Goal: Task Accomplishment & Management: Manage account settings

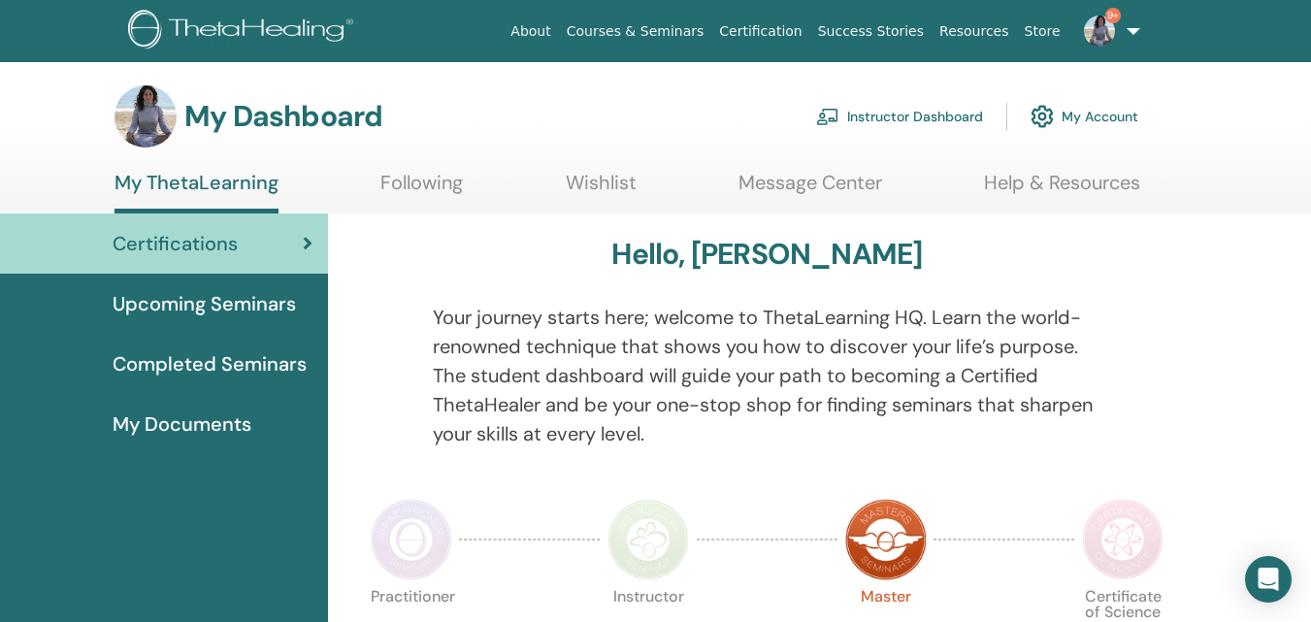
click at [888, 108] on link "Instructor Dashboard" at bounding box center [899, 116] width 167 height 43
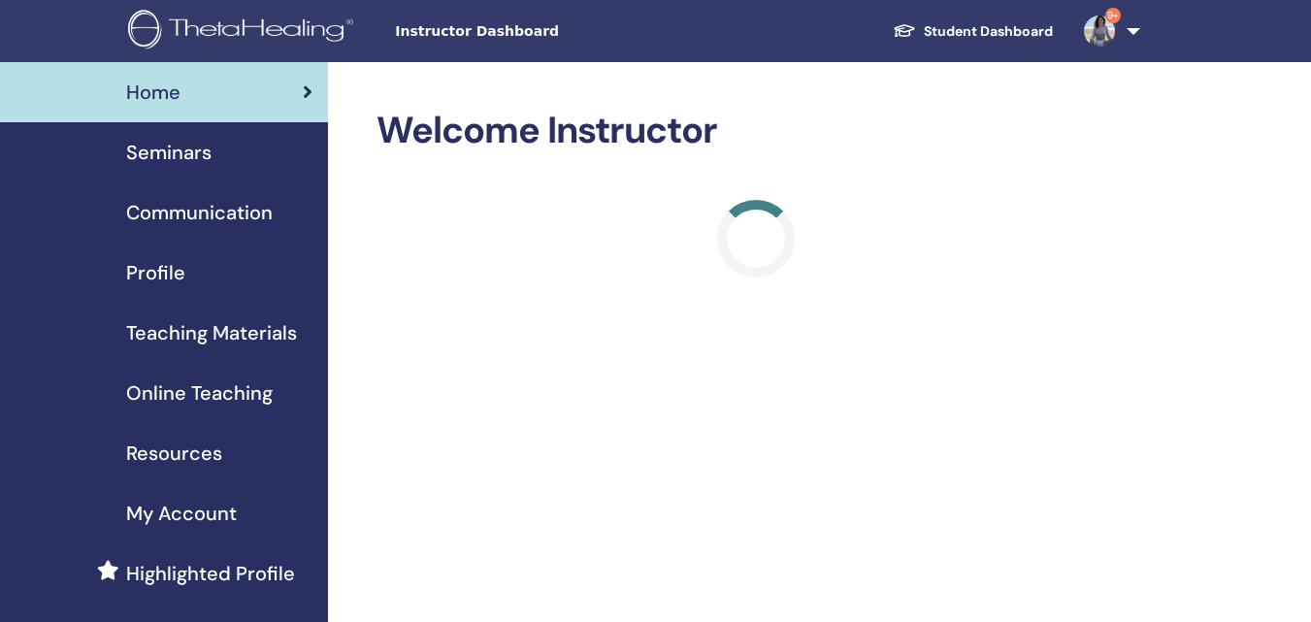
click at [185, 148] on span "Seminars" at bounding box center [168, 152] width 85 height 29
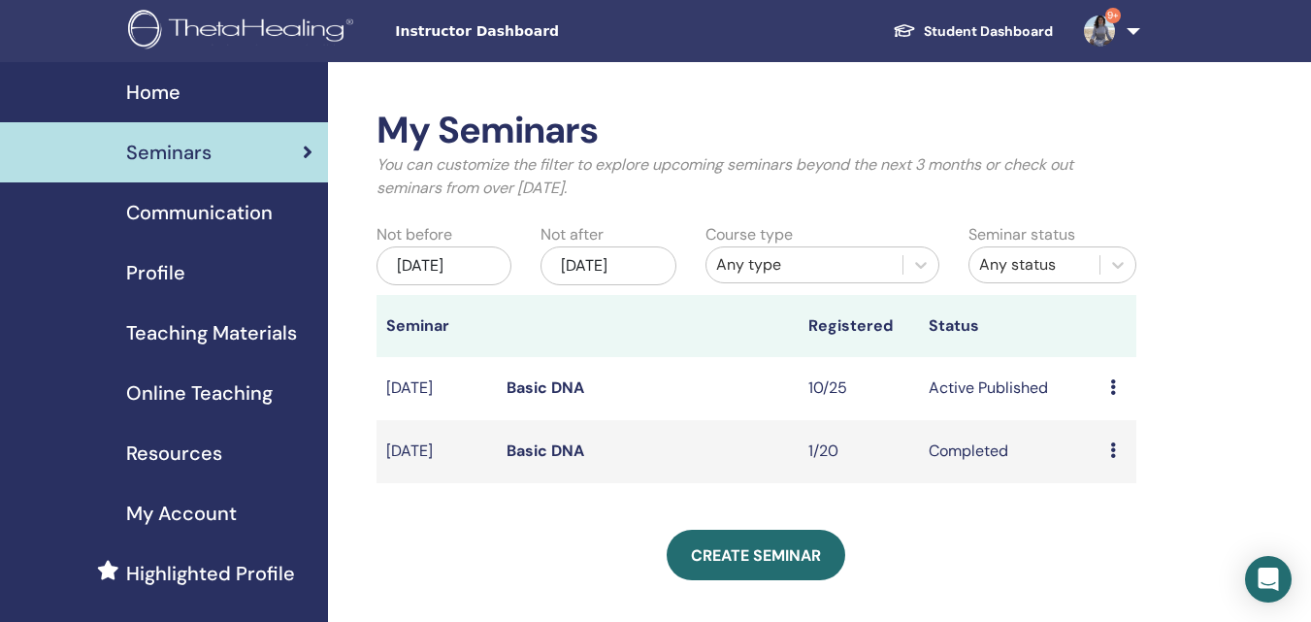
click at [1104, 393] on td "Preview Edit Attendees Cancel" at bounding box center [1119, 388] width 36 height 63
click at [1113, 390] on icon at bounding box center [1113, 387] width 6 height 16
click at [1108, 461] on link "Attendees" at bounding box center [1117, 464] width 74 height 20
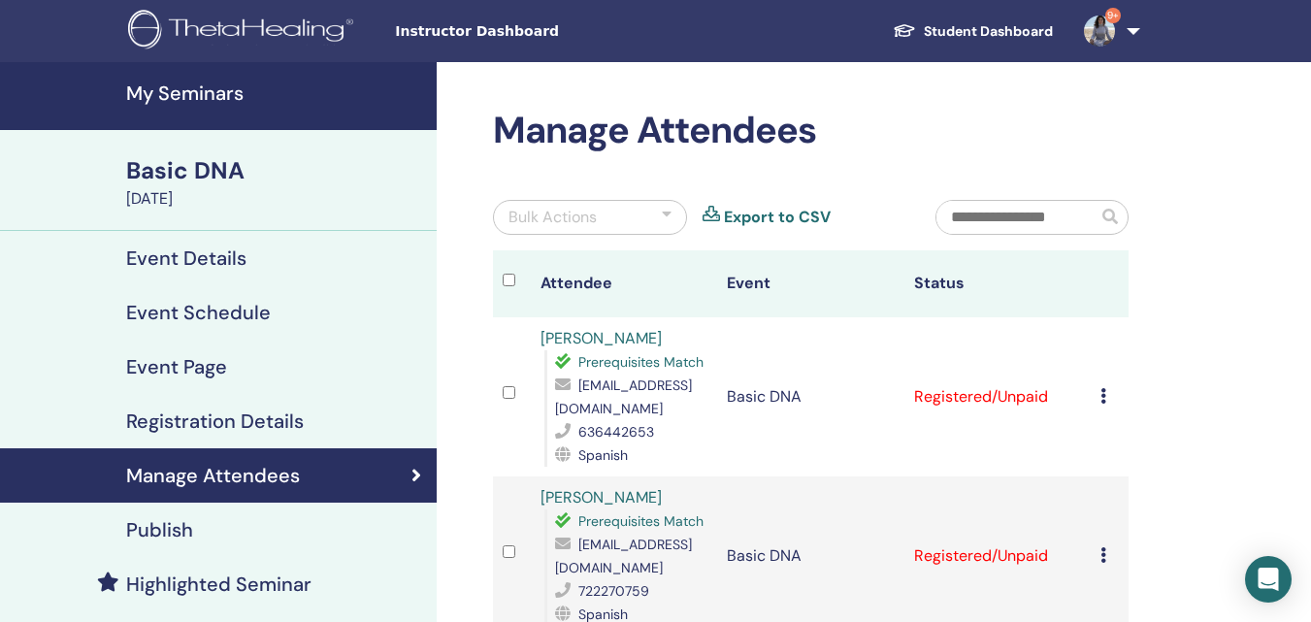
click at [1101, 396] on icon at bounding box center [1104, 396] width 6 height 16
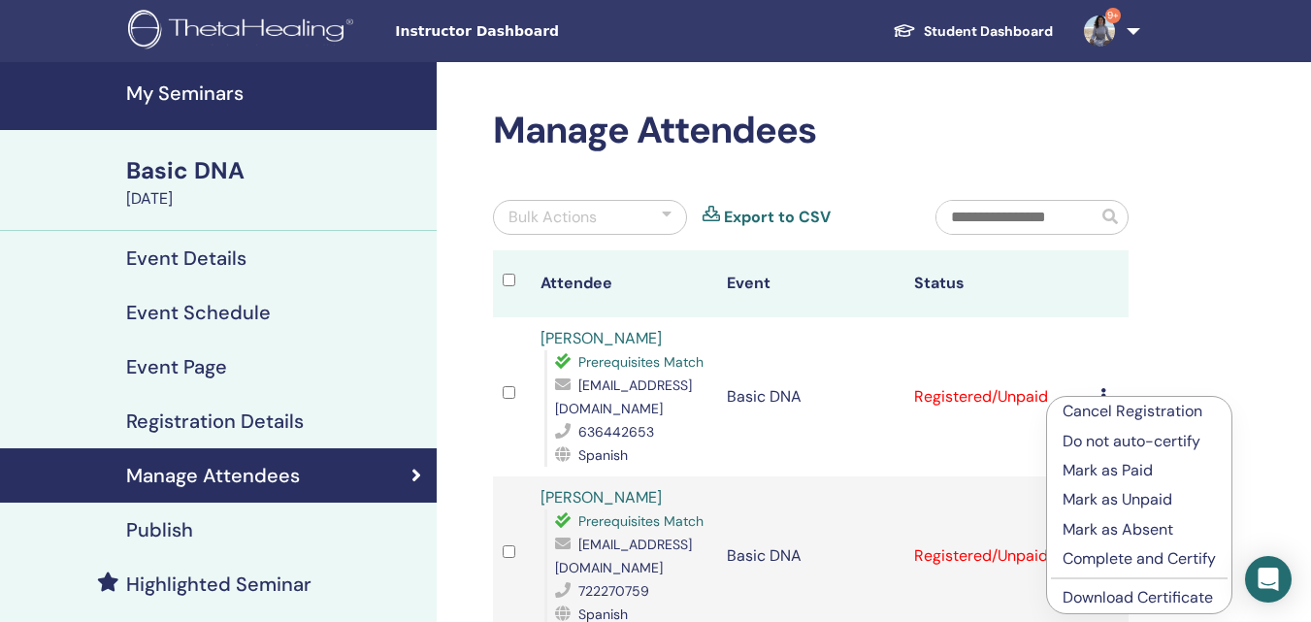
click at [1086, 597] on link "Download Certificate" at bounding box center [1138, 597] width 150 height 20
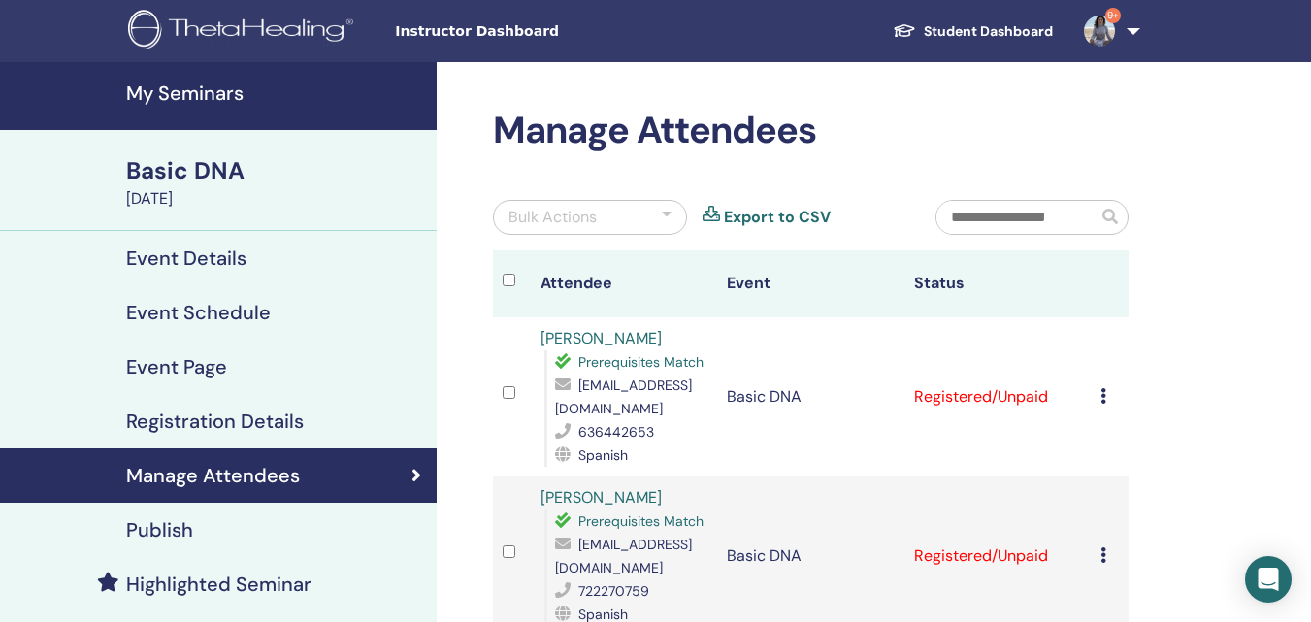
click at [1103, 563] on icon at bounding box center [1104, 555] width 6 height 16
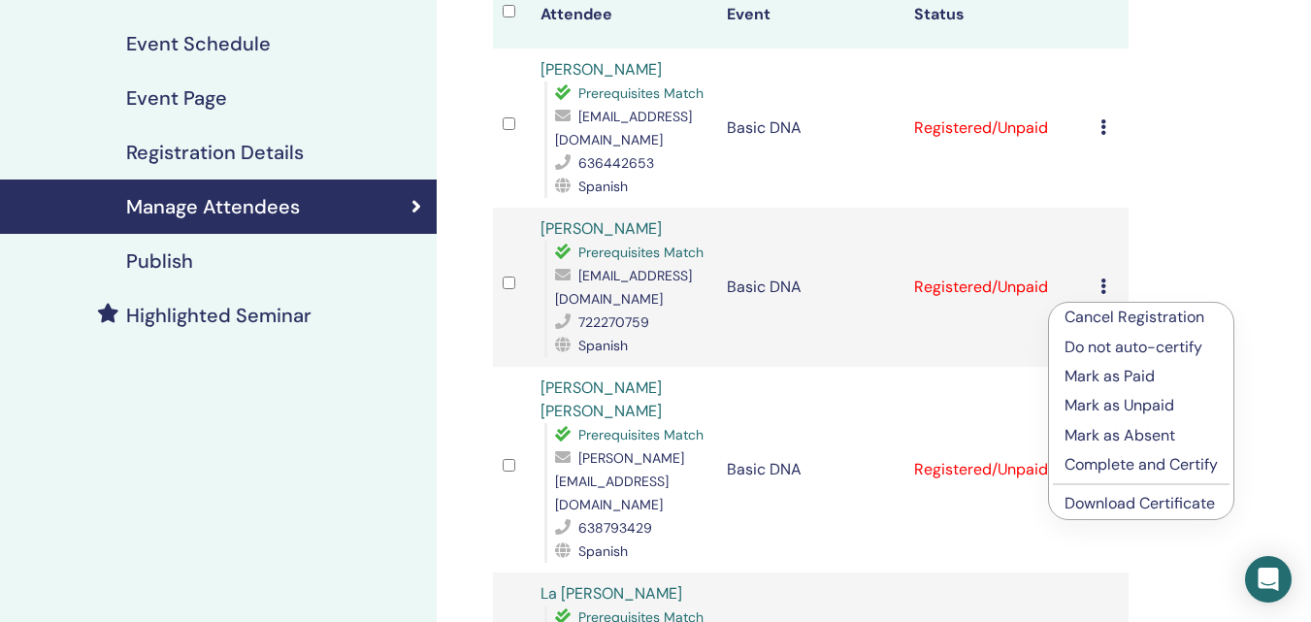
scroll to position [273, 0]
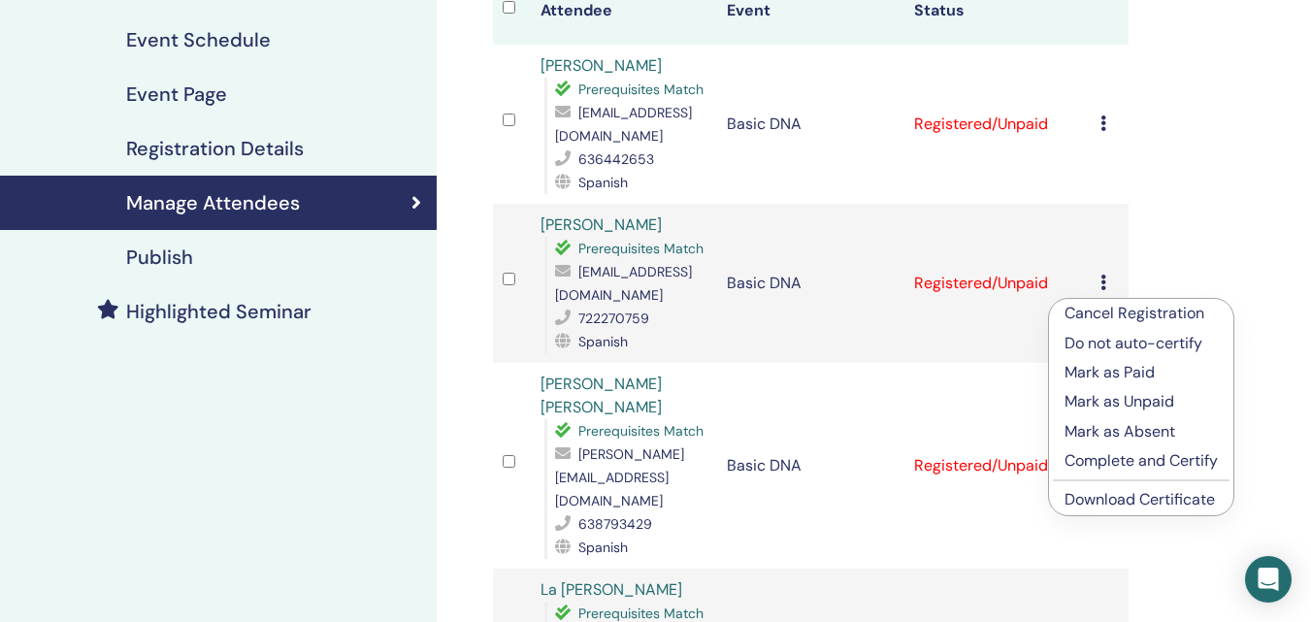
click at [1101, 506] on link "Download Certificate" at bounding box center [1140, 499] width 150 height 20
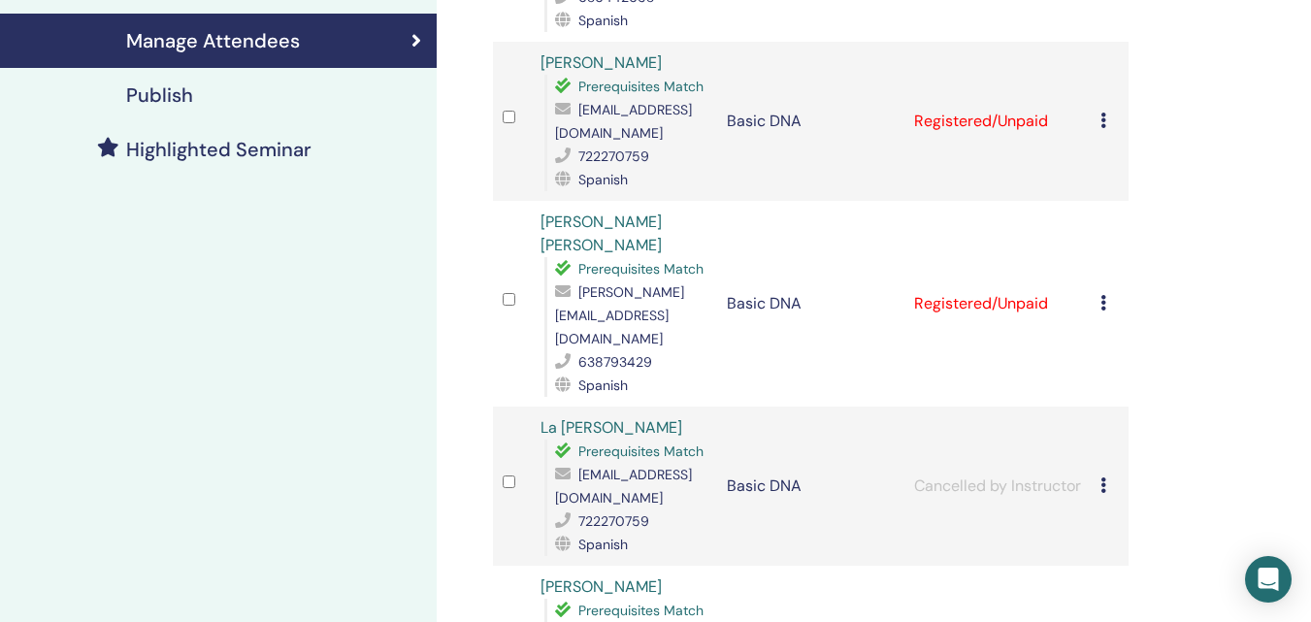
scroll to position [444, 0]
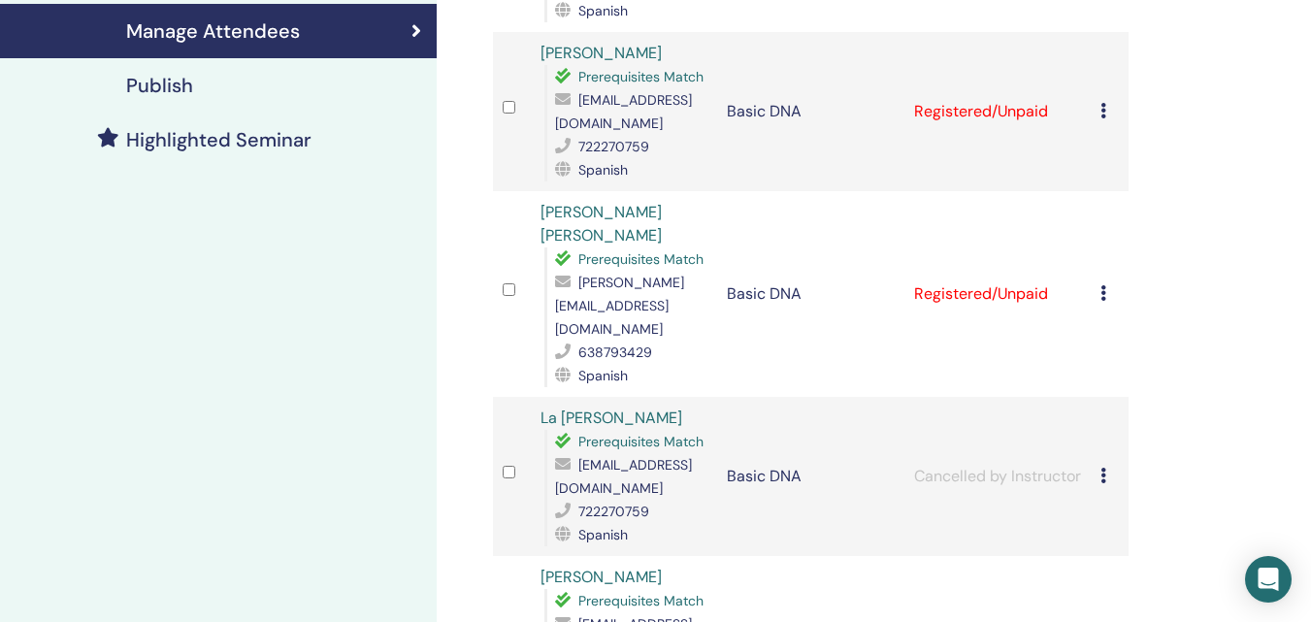
click at [1105, 289] on icon at bounding box center [1104, 293] width 6 height 16
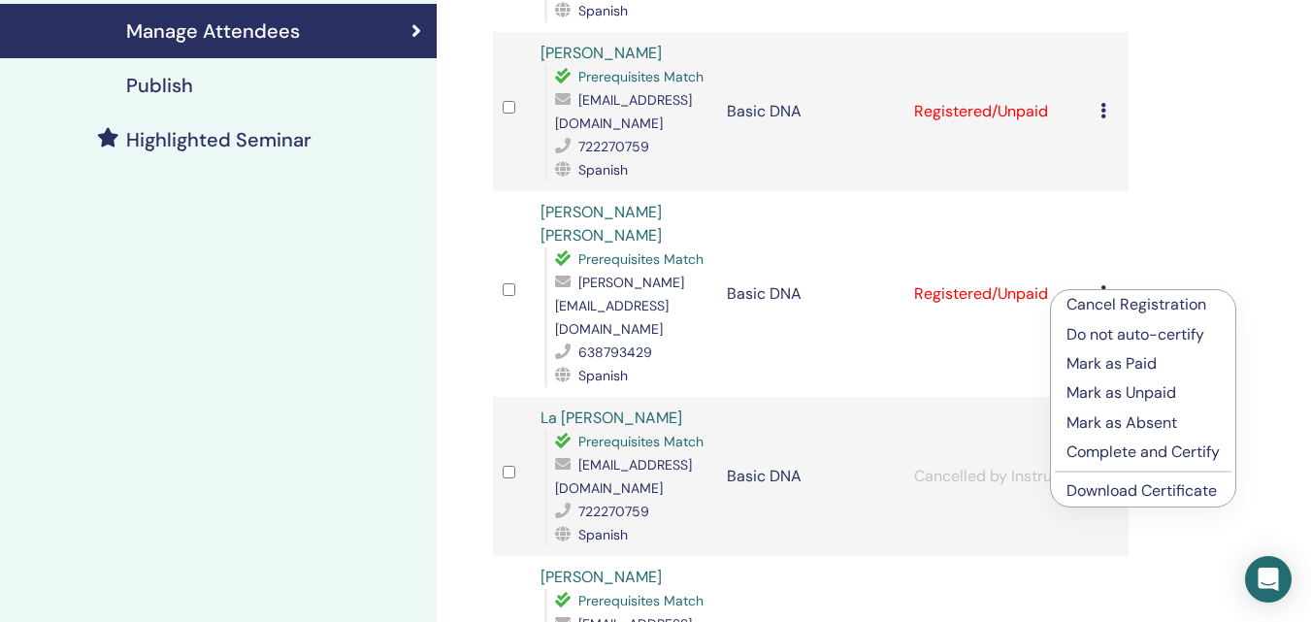
click at [1087, 487] on link "Download Certificate" at bounding box center [1142, 490] width 150 height 20
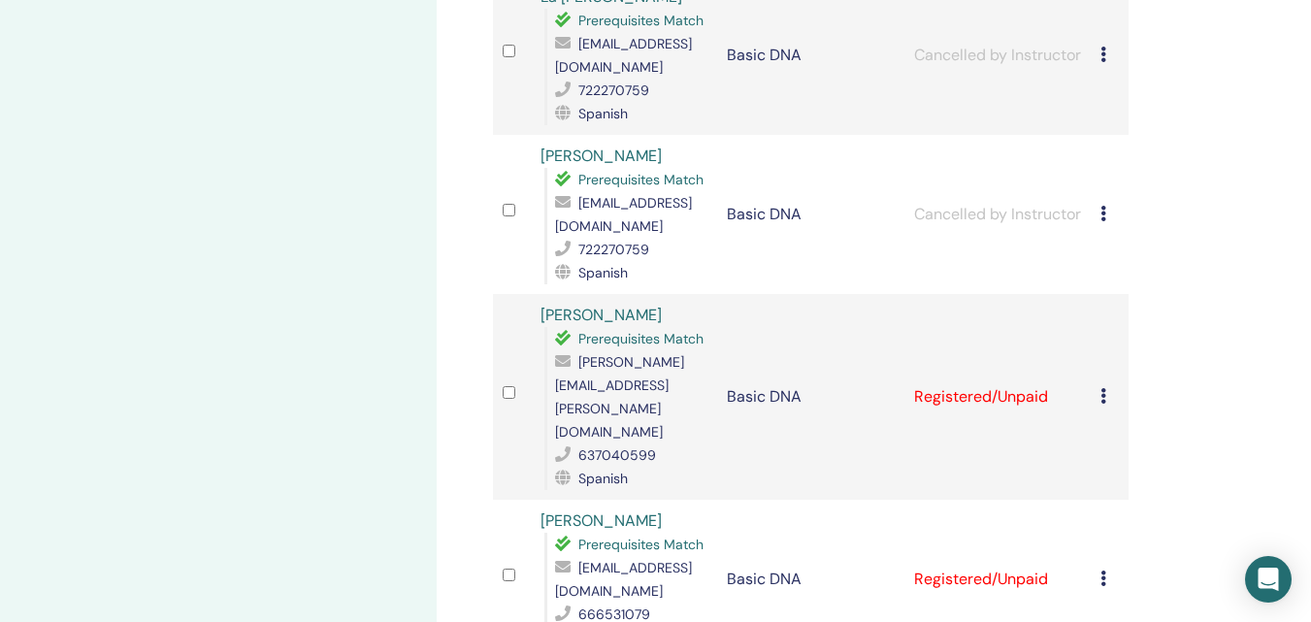
scroll to position [871, 0]
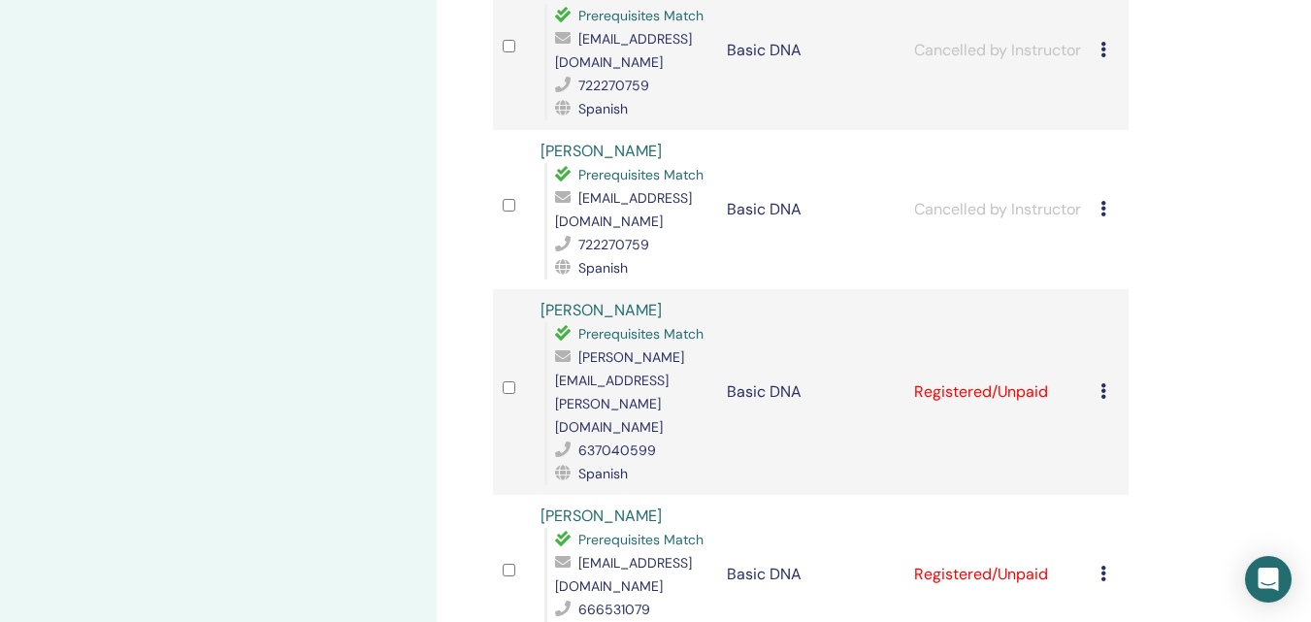
click at [1101, 383] on icon at bounding box center [1104, 391] width 6 height 16
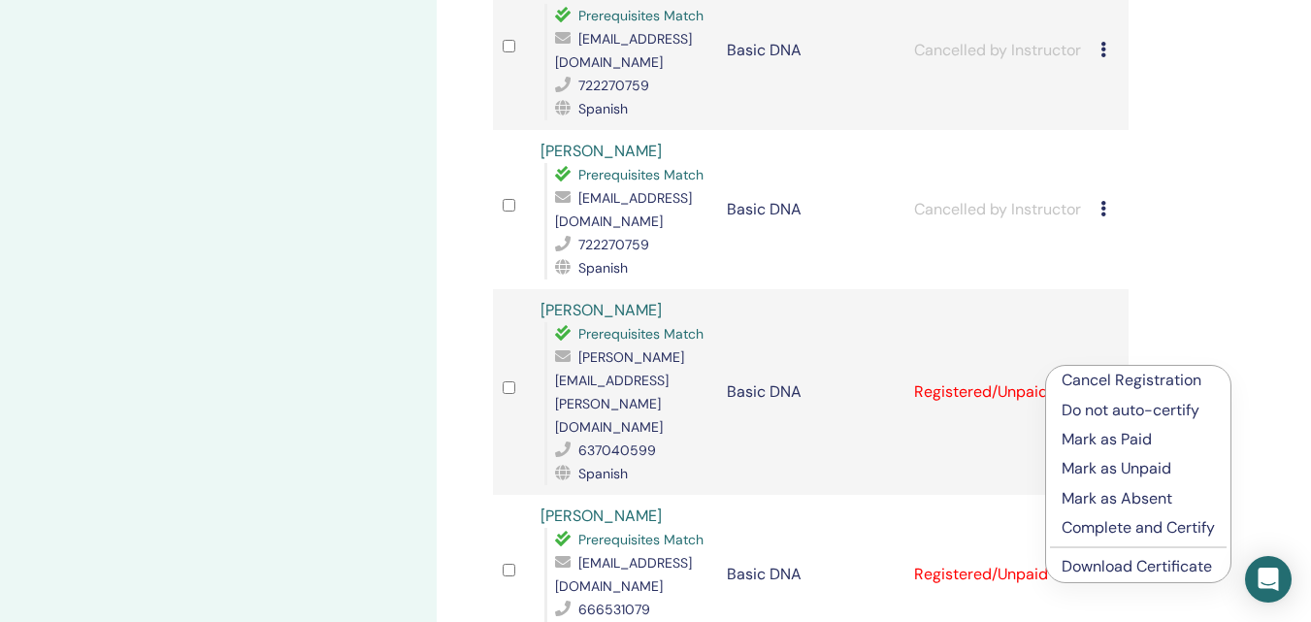
click at [1115, 572] on link "Download Certificate" at bounding box center [1137, 566] width 150 height 20
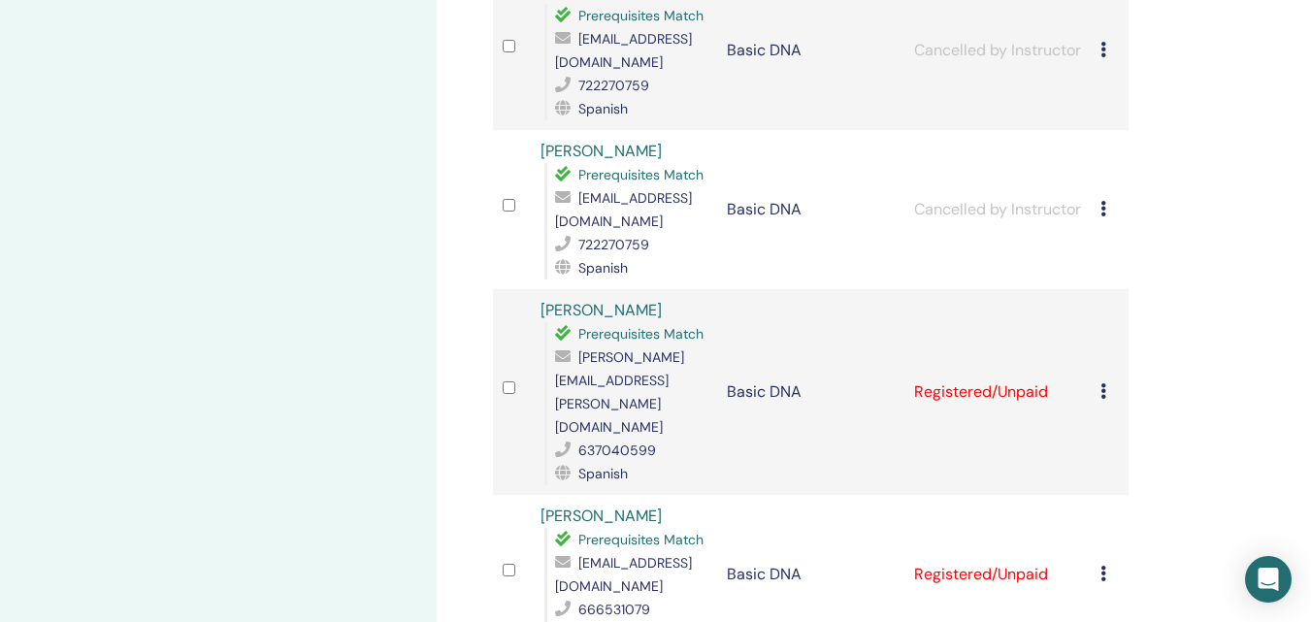
click at [1108, 563] on div "Cancel Registration Do not auto-certify Mark as Paid Mark as Unpaid Mark as Abs…" at bounding box center [1110, 574] width 18 height 23
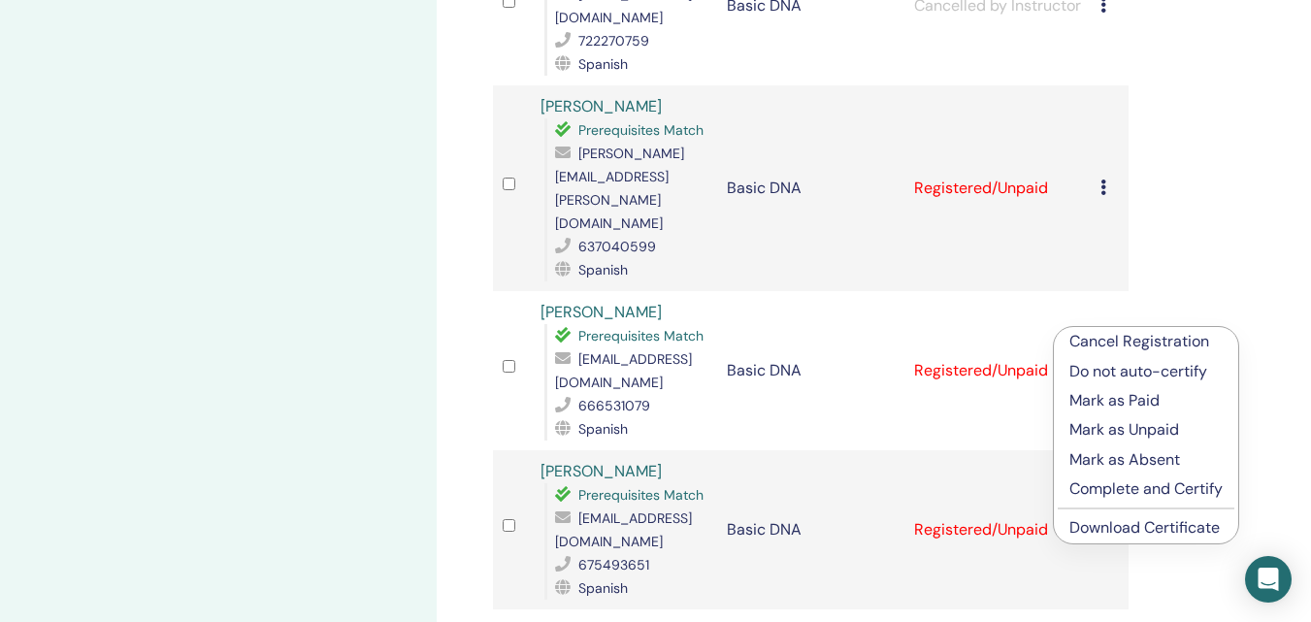
scroll to position [1088, 0]
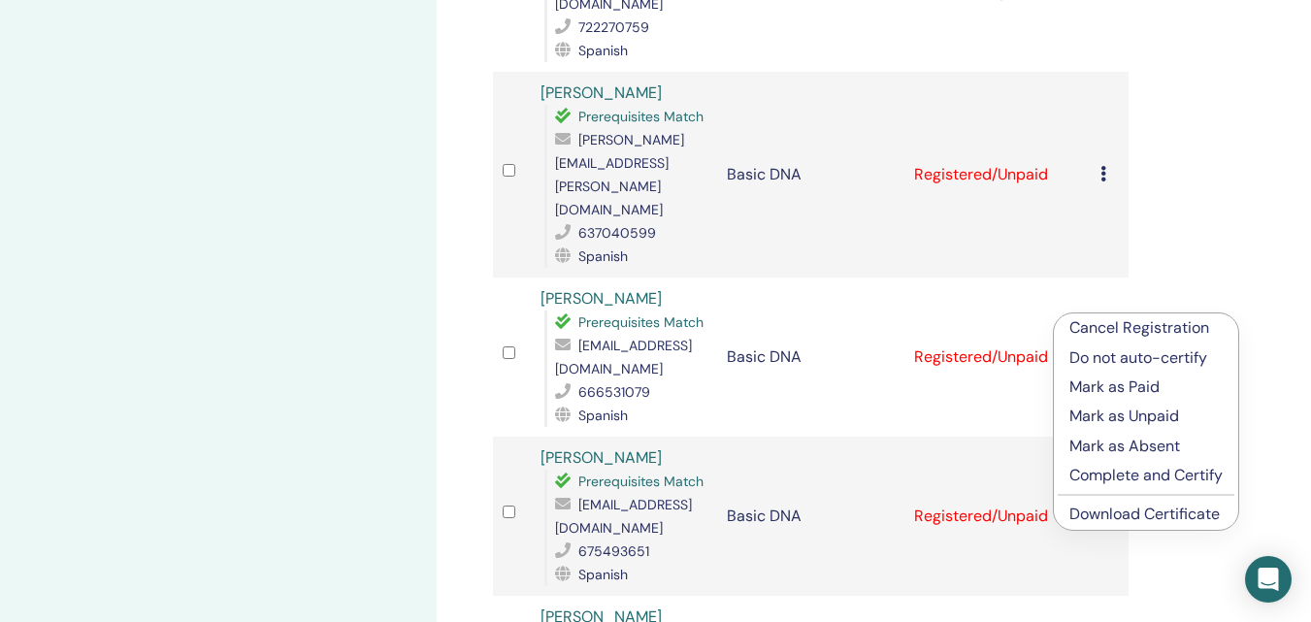
click at [1135, 515] on link "Download Certificate" at bounding box center [1144, 514] width 150 height 20
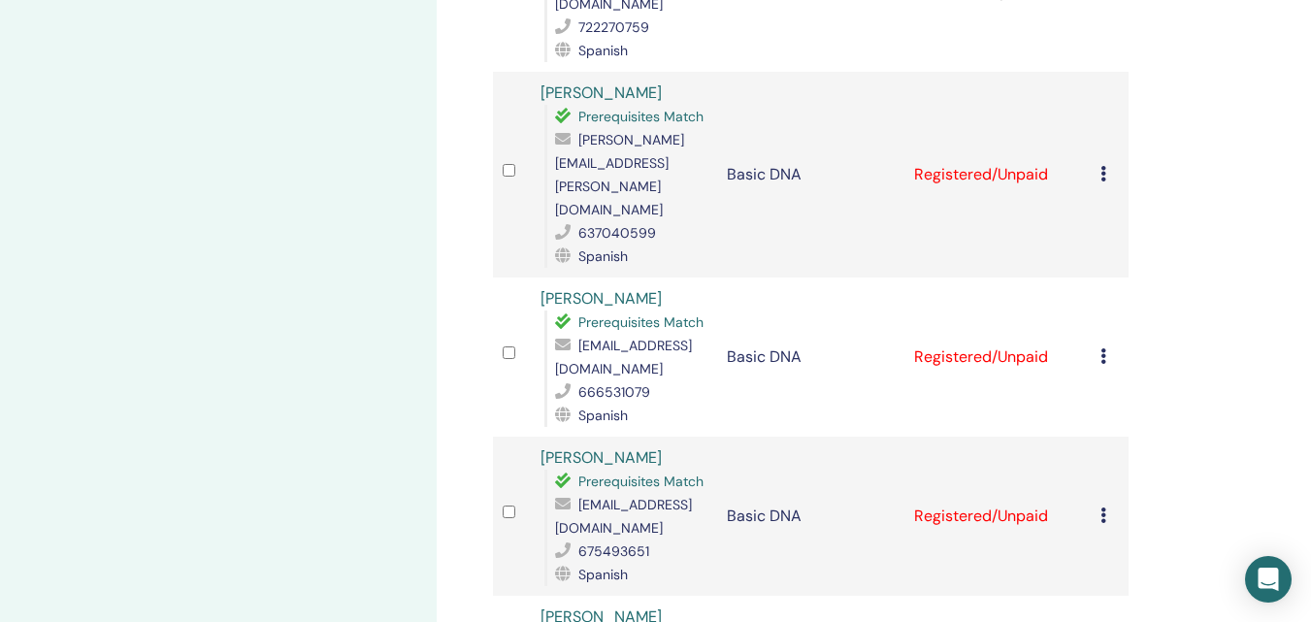
click at [1101, 508] on icon at bounding box center [1104, 516] width 6 height 16
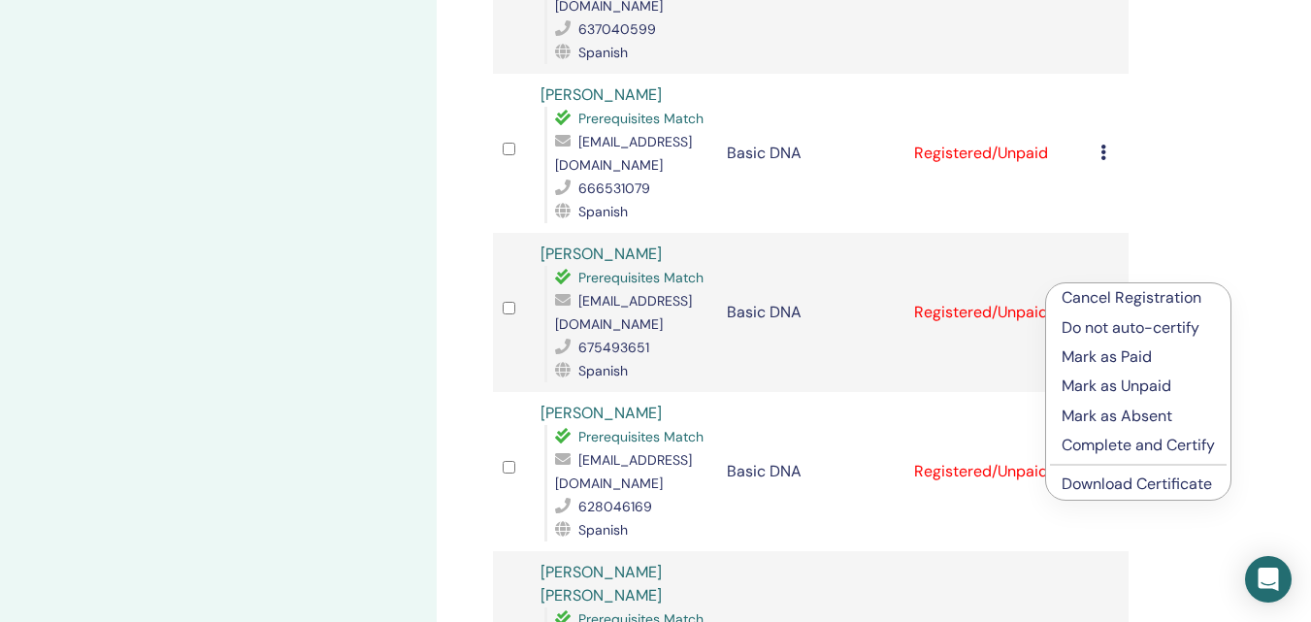
scroll to position [1297, 0]
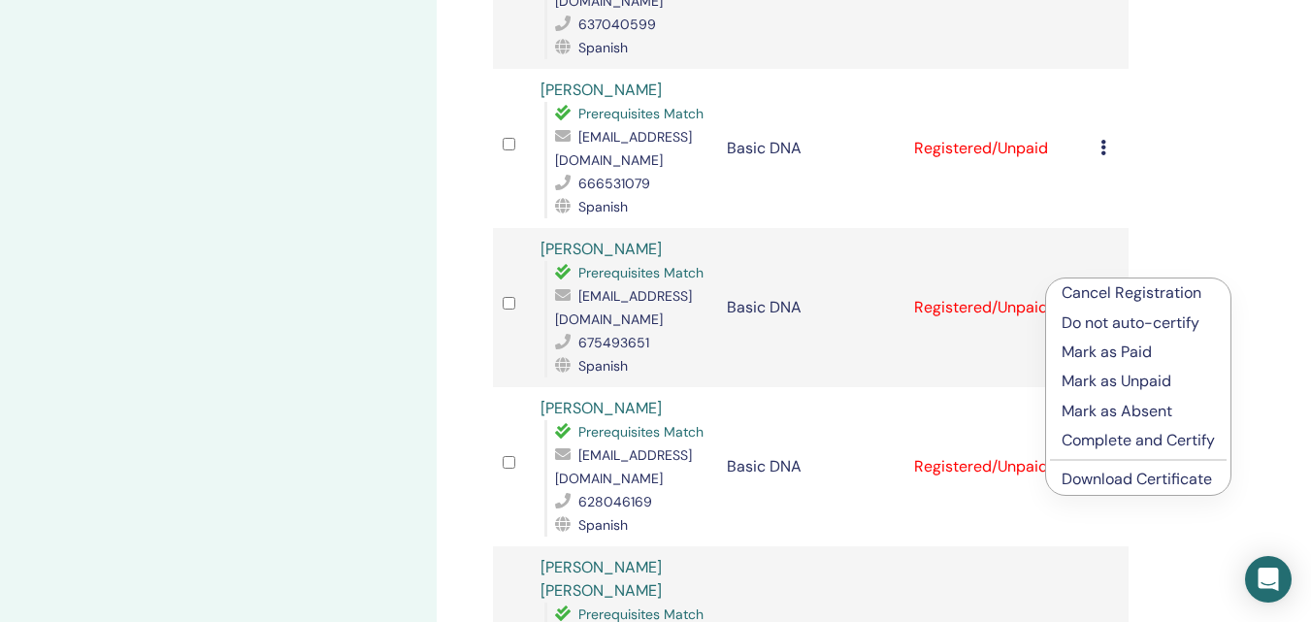
click at [1147, 483] on link "Download Certificate" at bounding box center [1137, 479] width 150 height 20
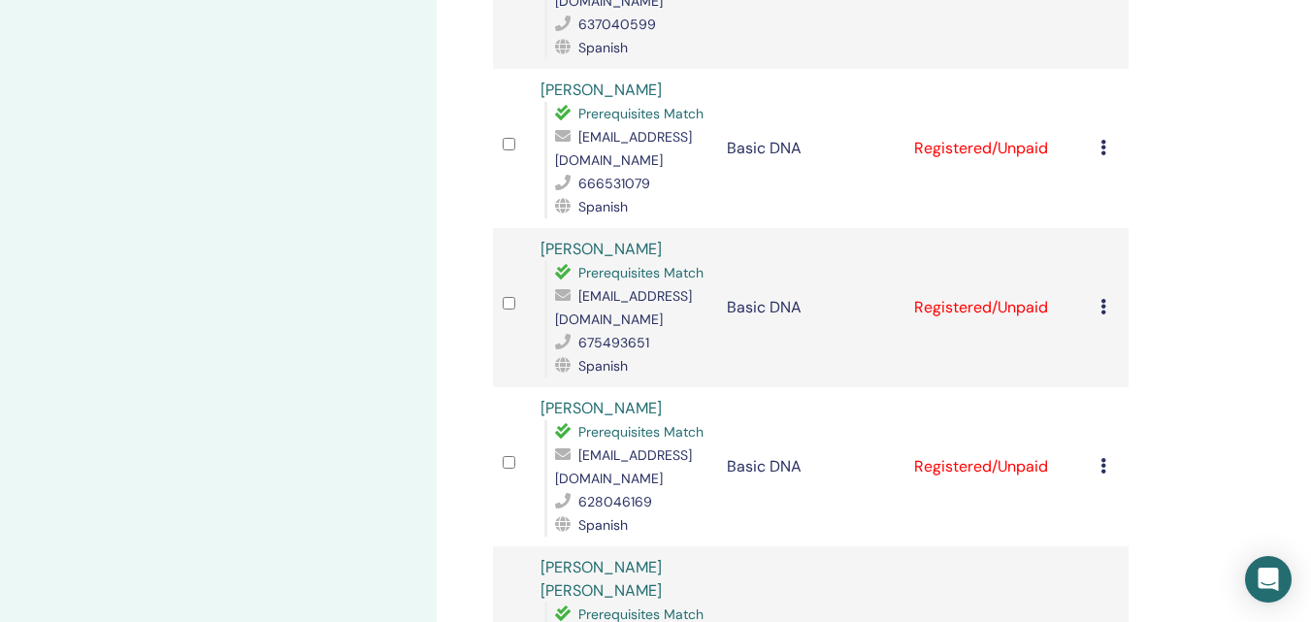
click at [1104, 458] on icon at bounding box center [1104, 466] width 6 height 16
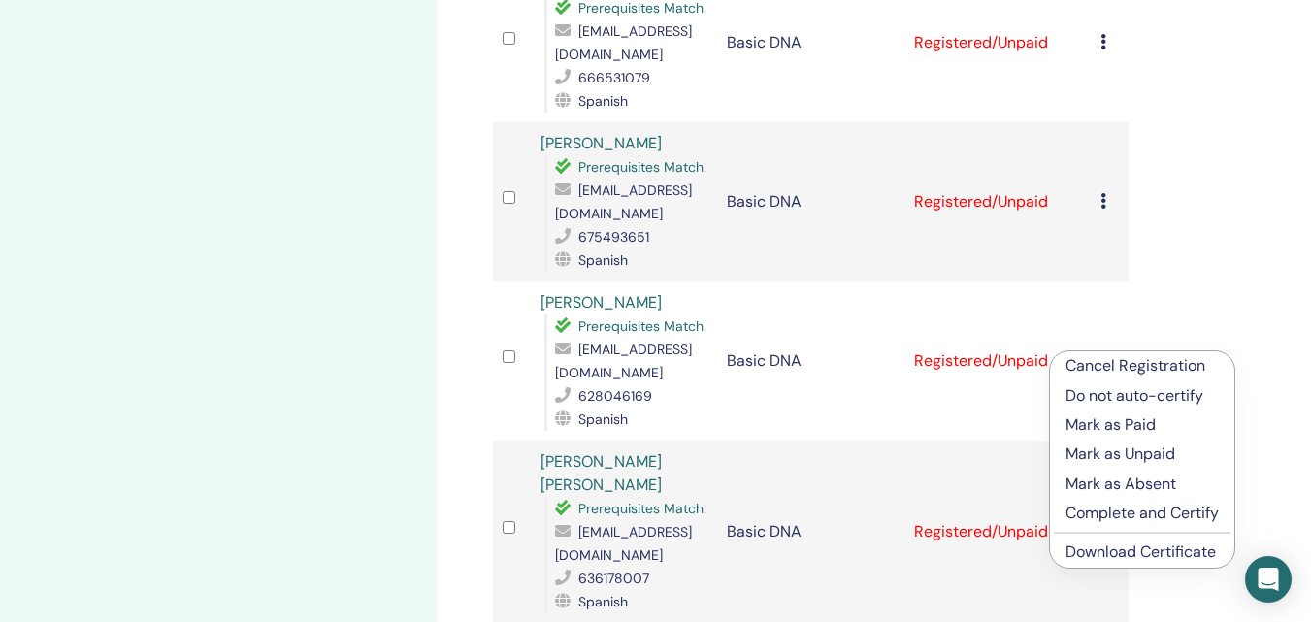
scroll to position [1417, 0]
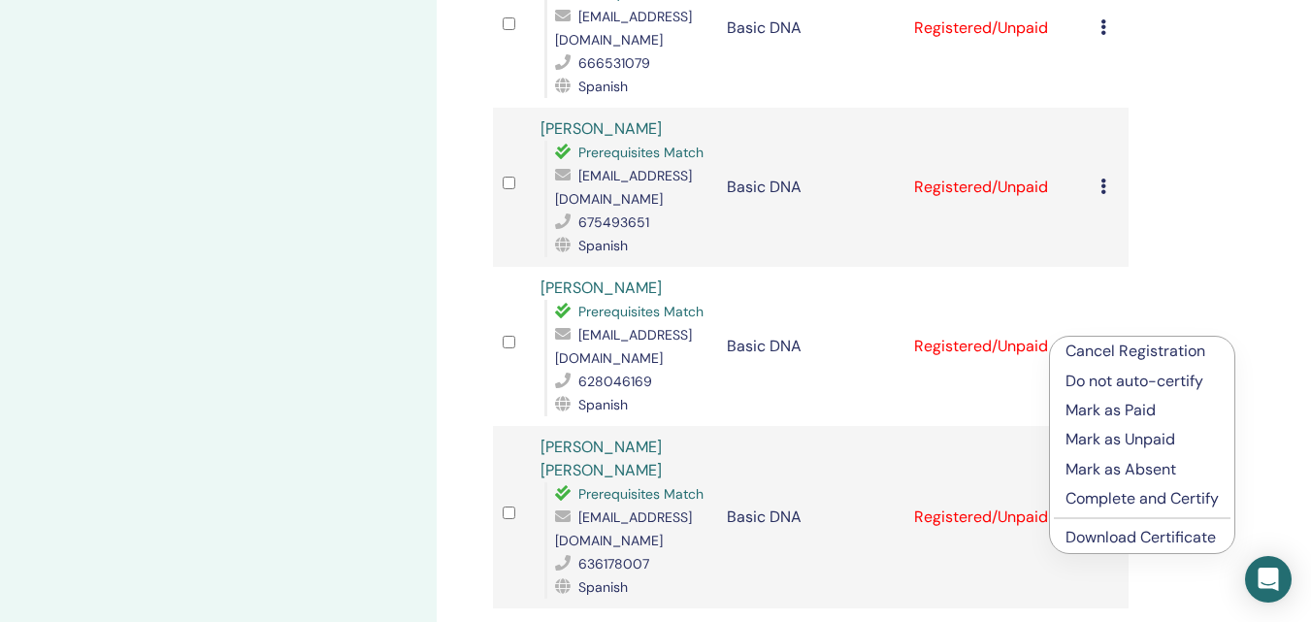
click at [1141, 540] on link "Download Certificate" at bounding box center [1141, 537] width 150 height 20
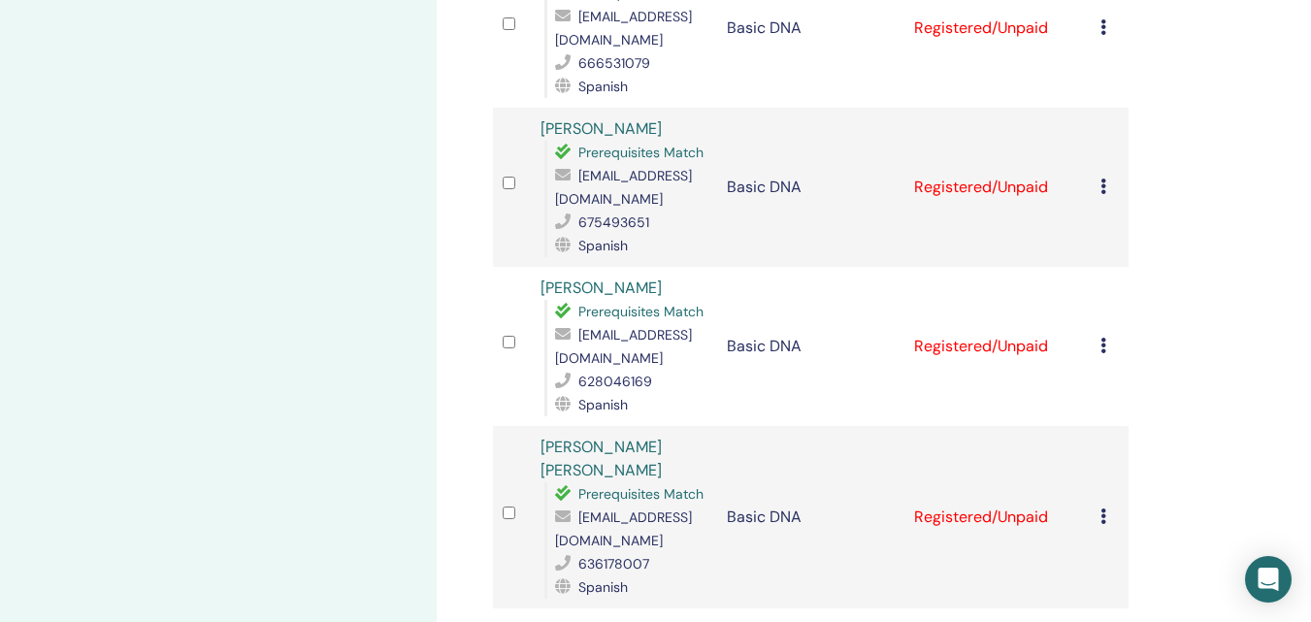
click at [1093, 501] on td "Cancel Registration Do not auto-certify Mark as Paid Mark as Unpaid Mark as Abs…" at bounding box center [1110, 517] width 38 height 182
click at [1104, 509] on icon at bounding box center [1104, 517] width 6 height 16
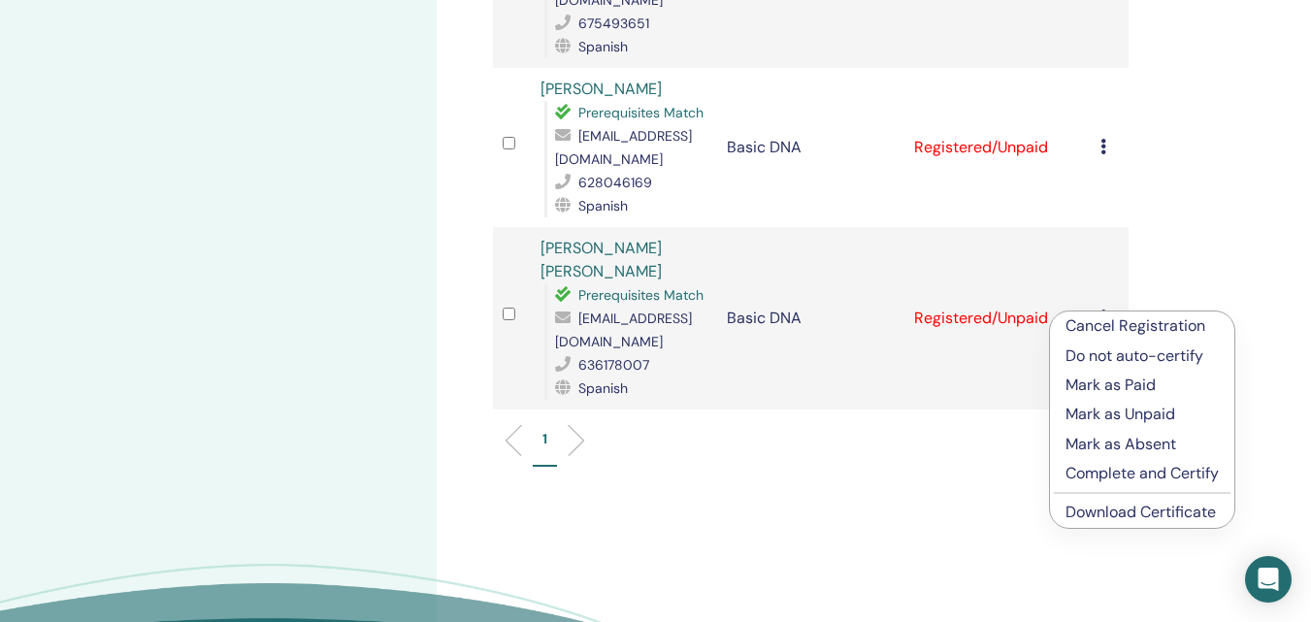
scroll to position [1621, 0]
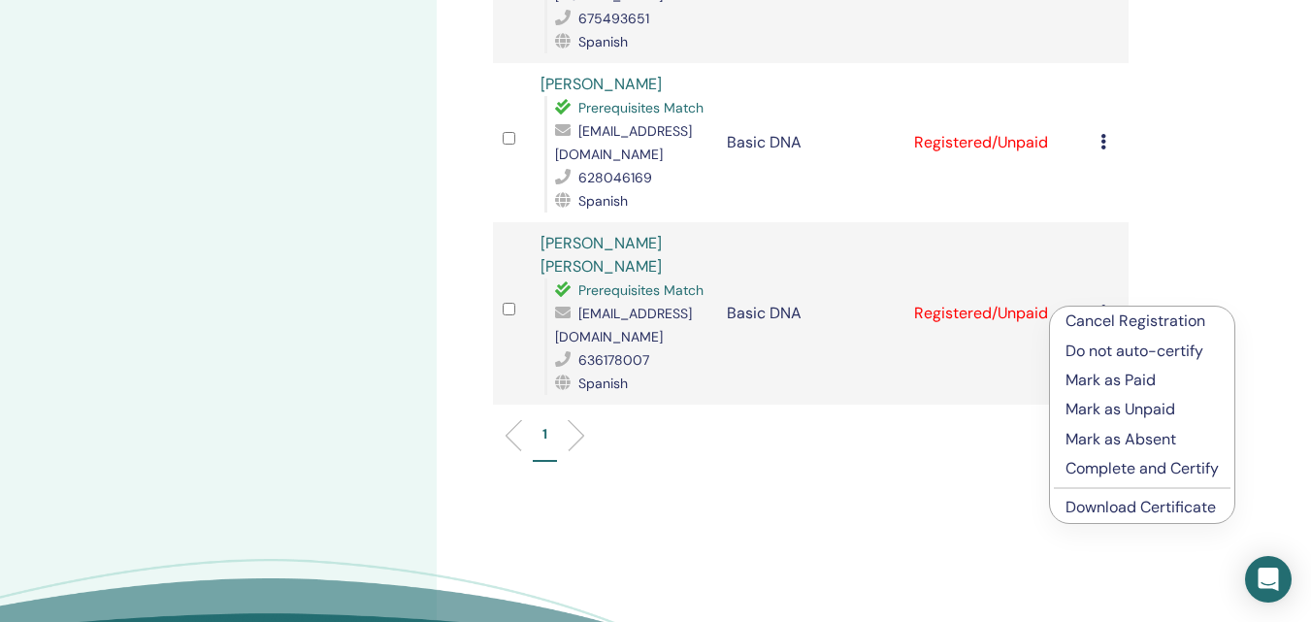
click at [1143, 509] on link "Download Certificate" at bounding box center [1141, 507] width 150 height 20
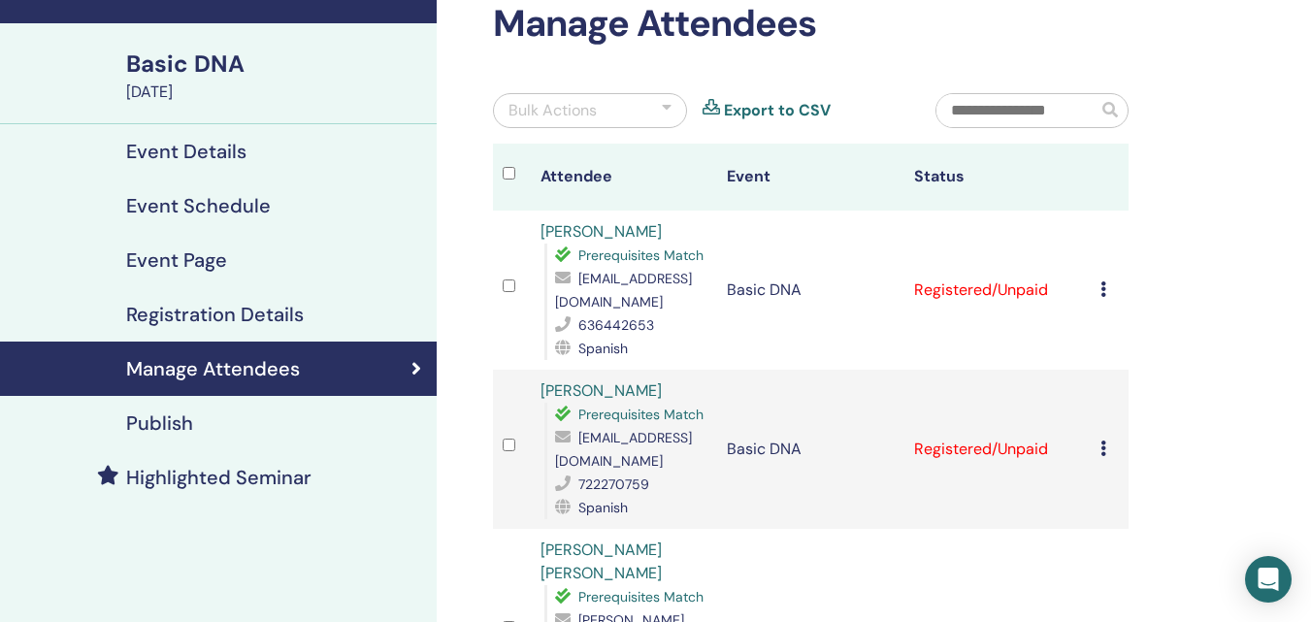
scroll to position [97, 0]
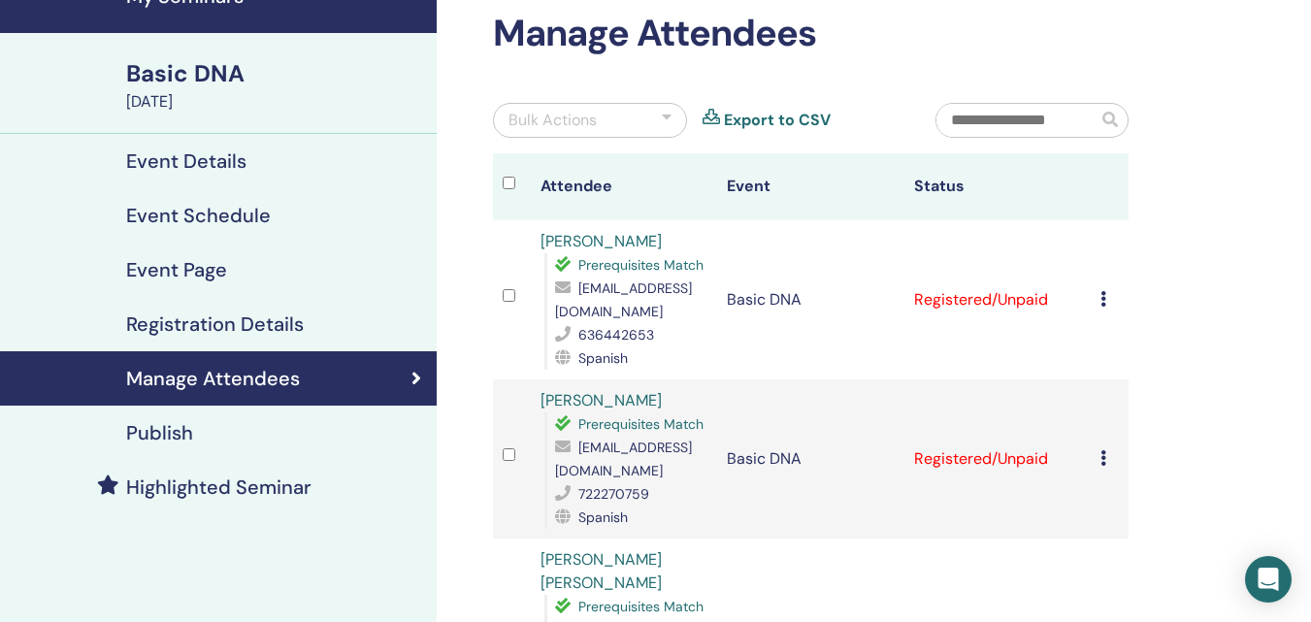
click at [239, 157] on h4 "Event Details" at bounding box center [186, 160] width 120 height 23
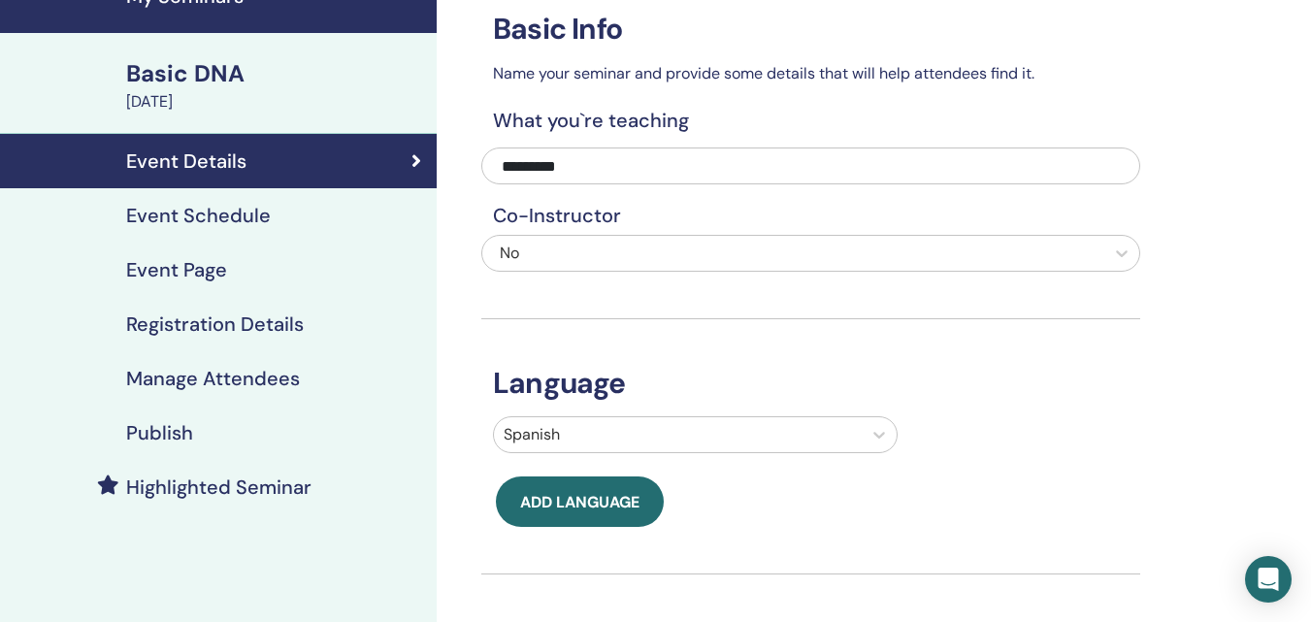
click at [221, 386] on h4 "Manage Attendees" at bounding box center [213, 378] width 174 height 23
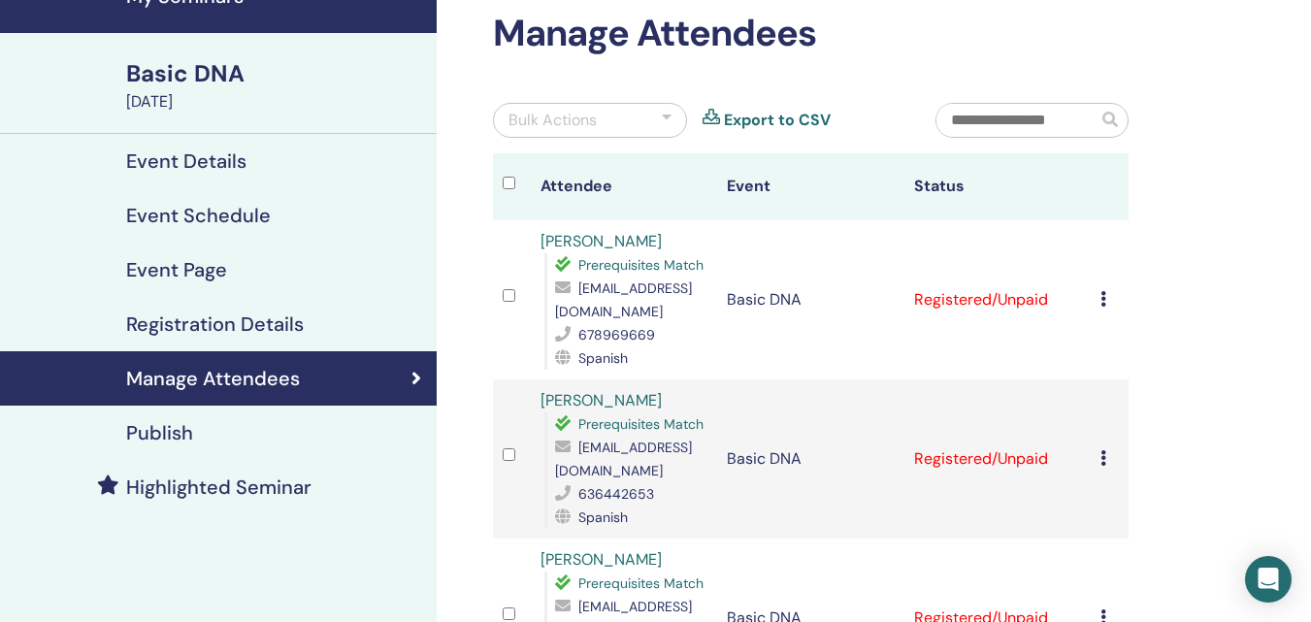
click at [1104, 299] on icon at bounding box center [1104, 299] width 6 height 16
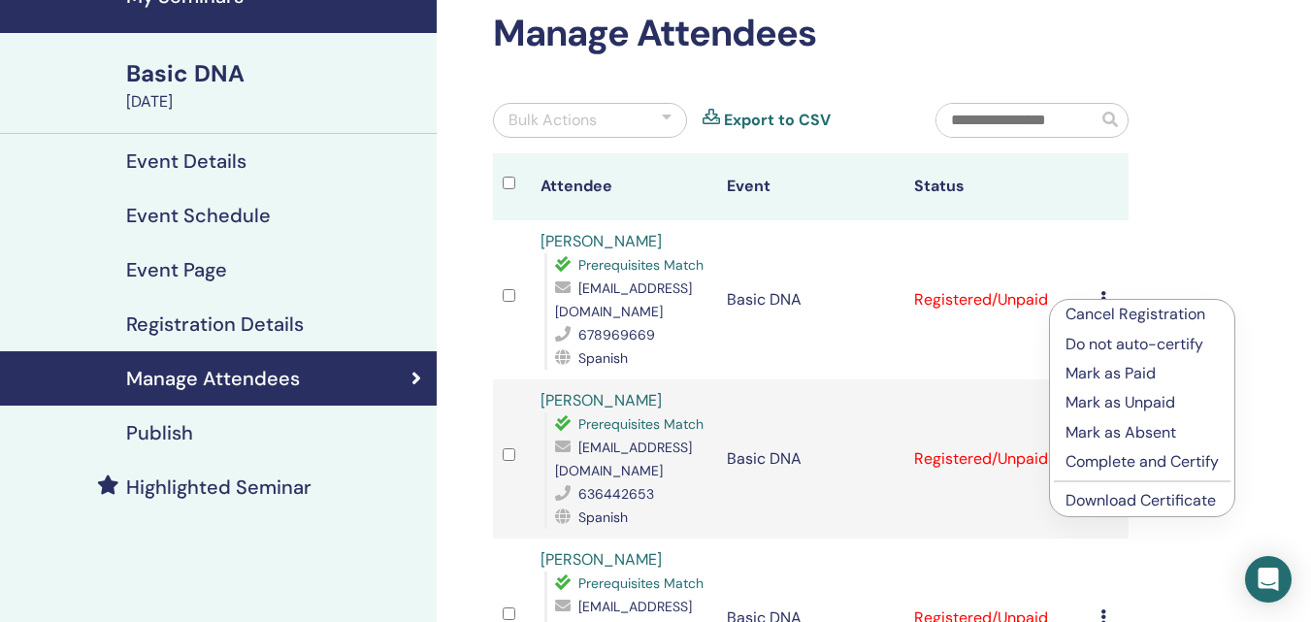
click at [1111, 500] on link "Download Certificate" at bounding box center [1141, 500] width 150 height 20
